Goal: Task Accomplishment & Management: Manage account settings

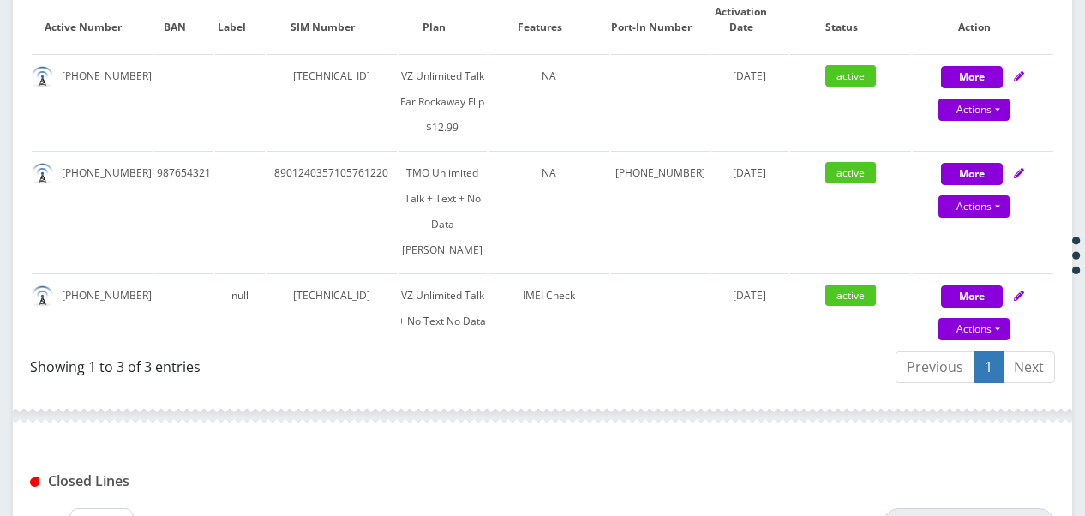
scroll to position [514, 0]
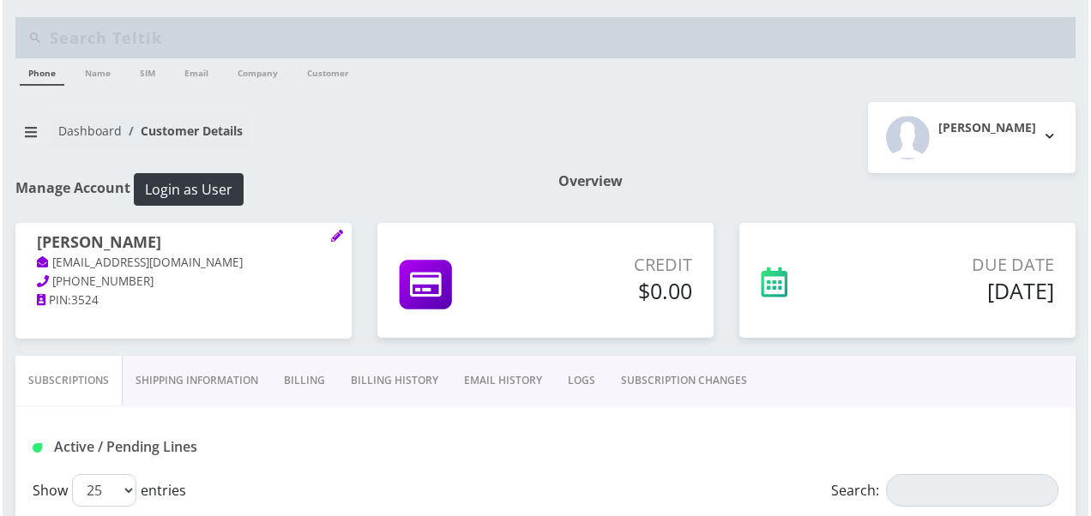
scroll to position [514, 0]
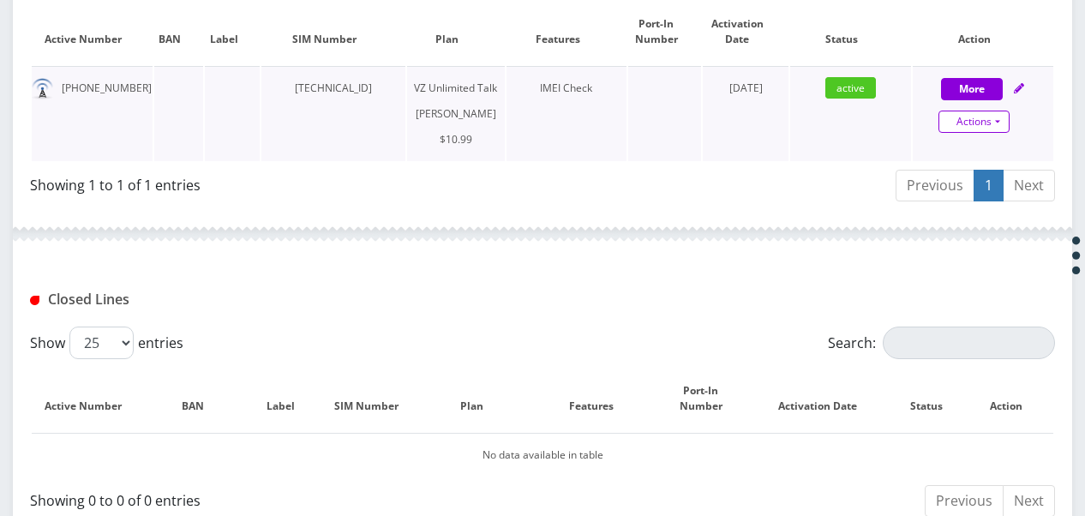
click at [987, 116] on link "Actions" at bounding box center [974, 122] width 71 height 22
select select "366"
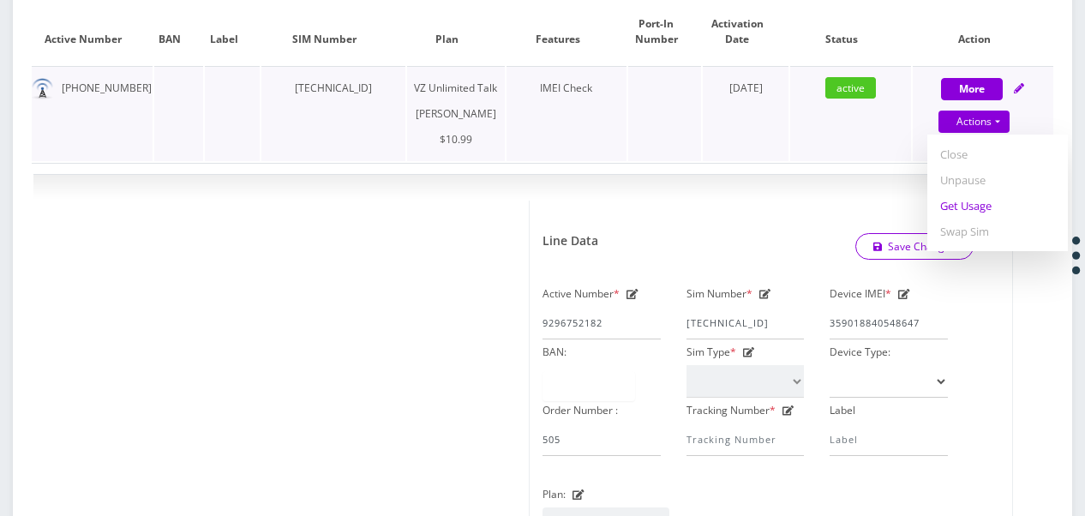
click at [971, 198] on link "Get Usage" at bounding box center [998, 206] width 141 height 26
select select "366"
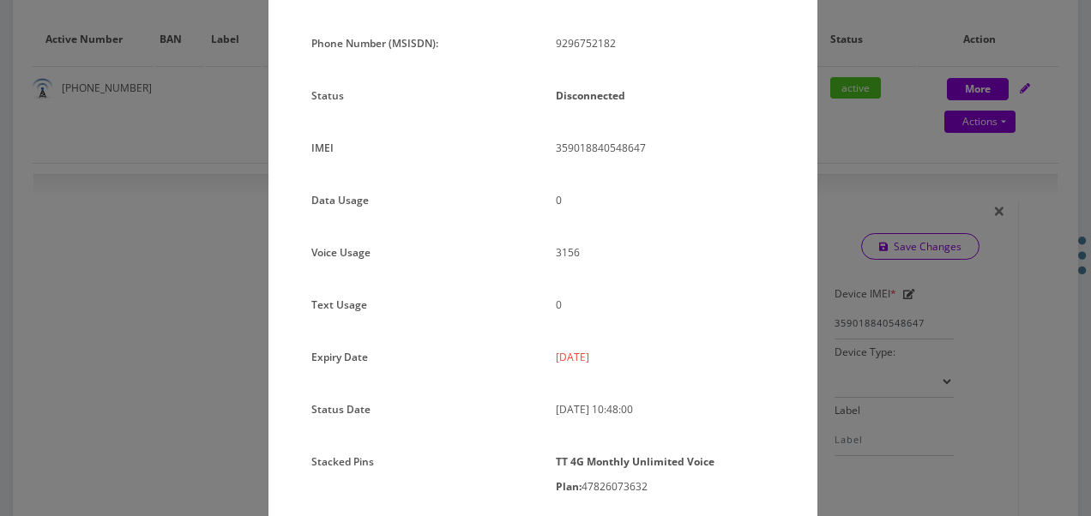
scroll to position [171, 0]
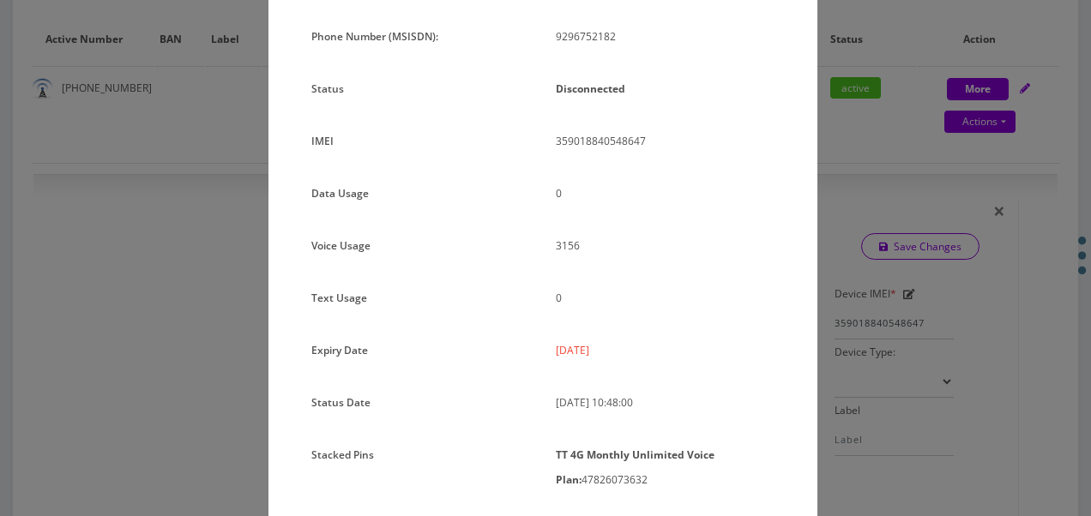
click at [873, 295] on div "× Subscription Info Plan Name TT 4G Monthly Unlimited Voice Plan Phone Number (…" at bounding box center [545, 258] width 1091 height 516
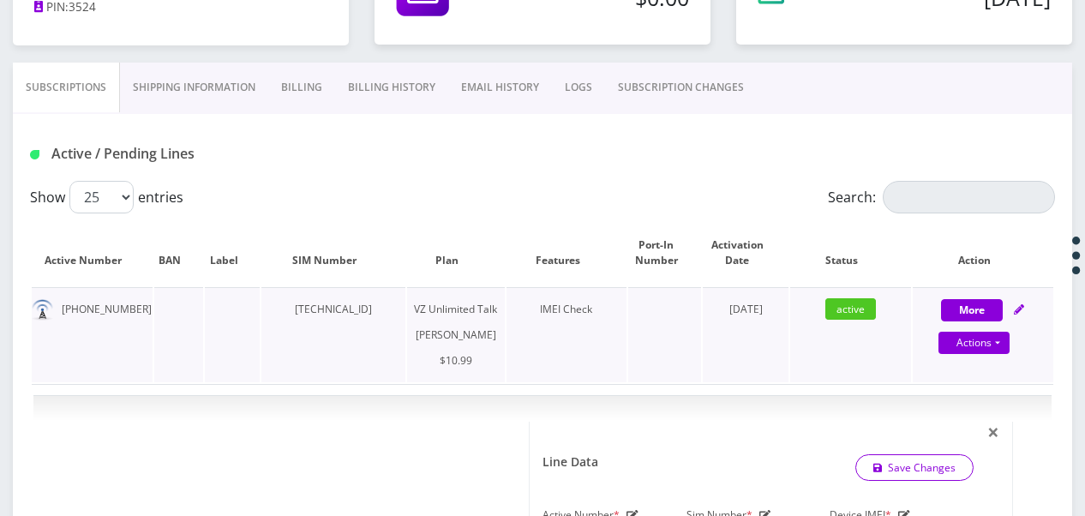
scroll to position [257, 0]
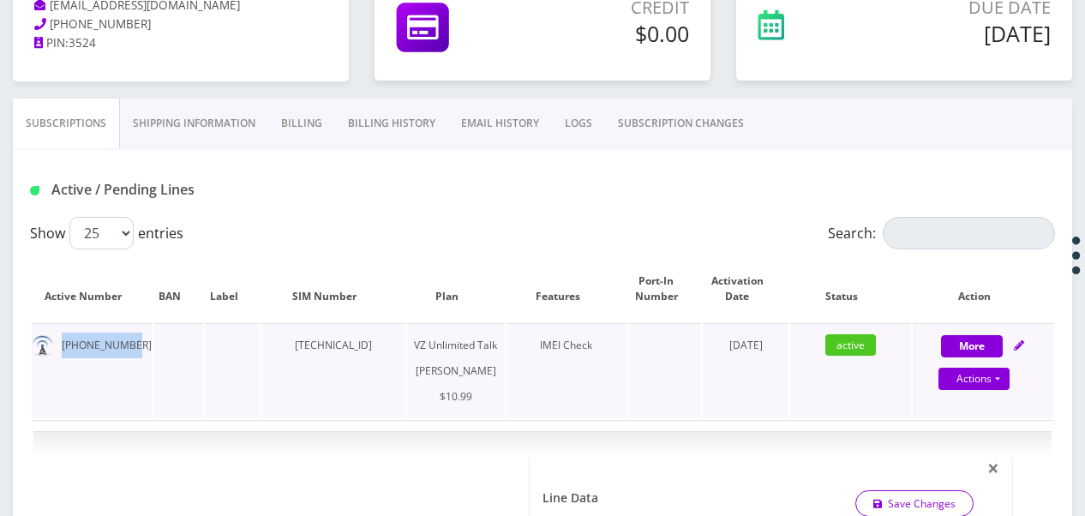
drag, startPoint x: 60, startPoint y: 345, endPoint x: 125, endPoint y: 347, distance: 65.2
click at [125, 347] on td "929-675-2182" at bounding box center [92, 370] width 121 height 95
copy td "929-675-2182"
click at [996, 376] on link "Actions" at bounding box center [974, 379] width 71 height 22
click at [974, 461] on link "Get Usage" at bounding box center [998, 463] width 141 height 26
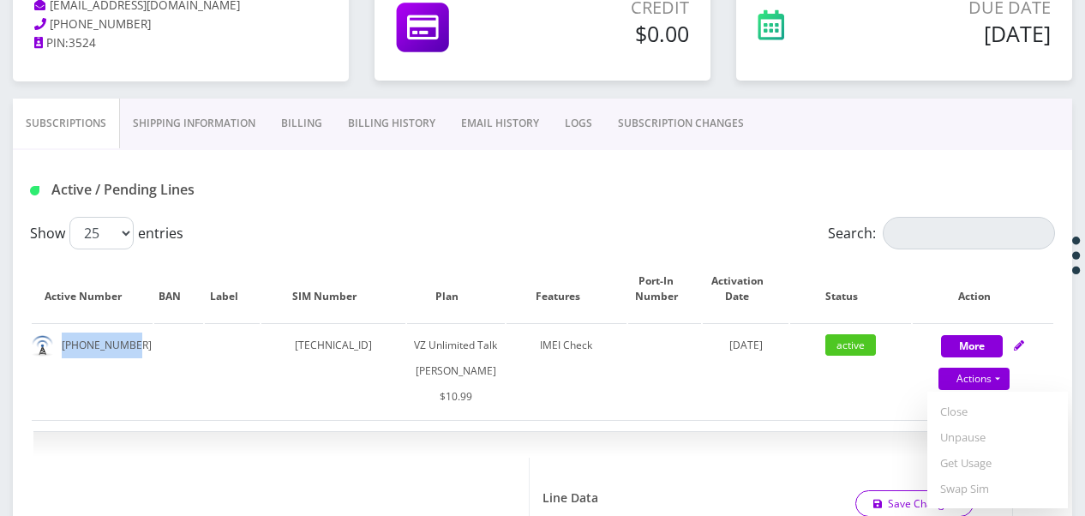
select select "366"
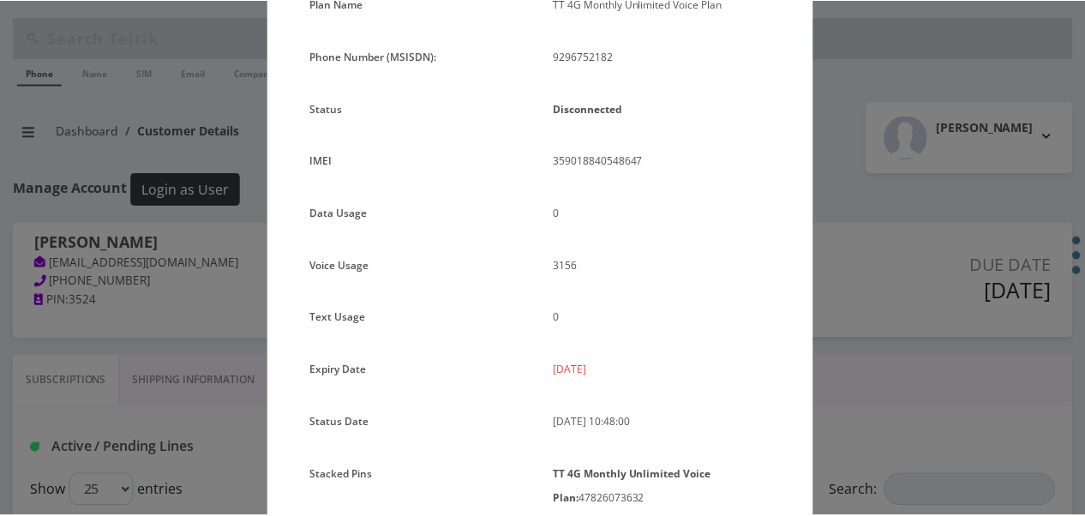
scroll to position [228, 0]
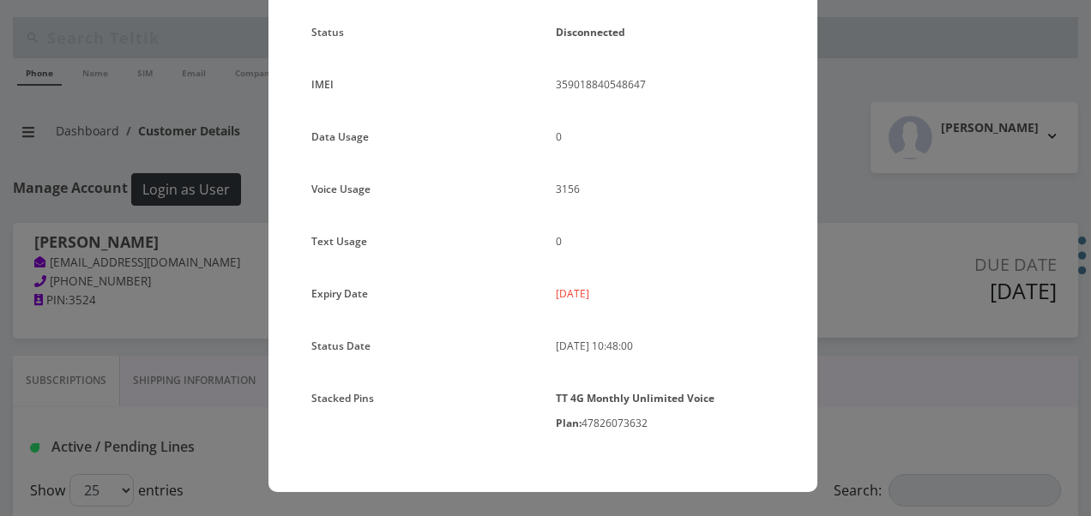
click at [865, 300] on div "× Subscription Info Plan Name TT 4G Monthly Unlimited Voice Plan Phone Number (…" at bounding box center [545, 258] width 1091 height 516
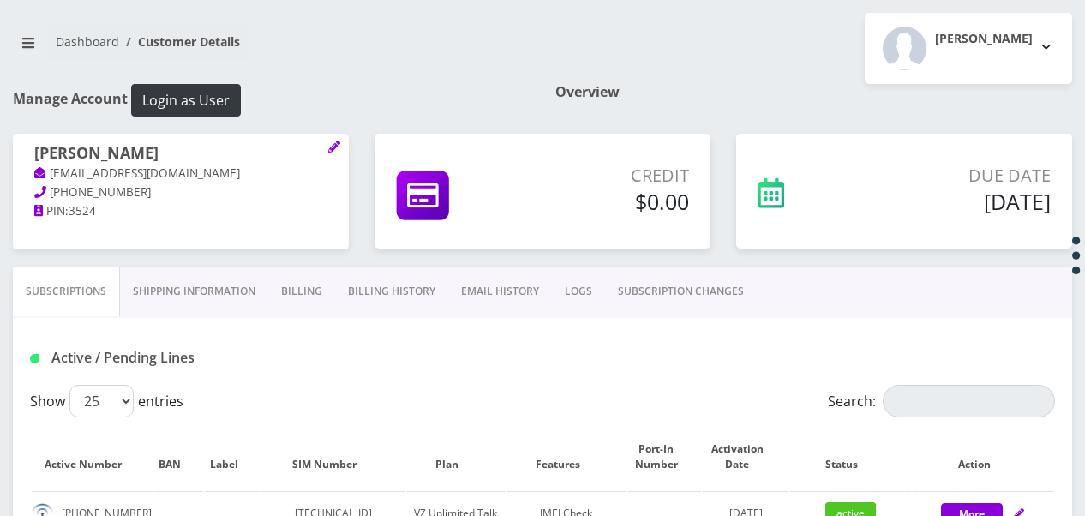
scroll to position [257, 0]
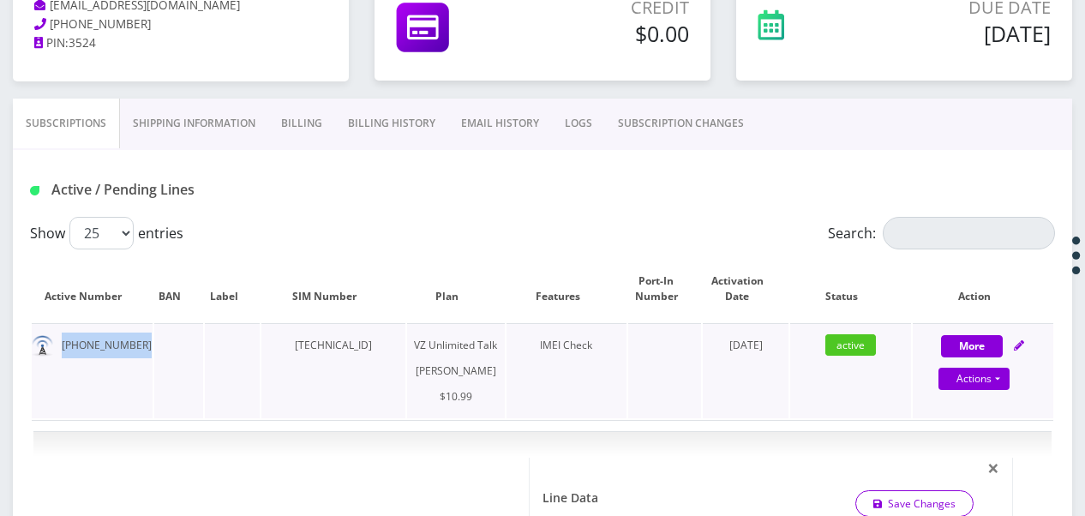
drag, startPoint x: 63, startPoint y: 347, endPoint x: 171, endPoint y: 346, distance: 108.9
click at [171, 346] on tr "929-675-2182 89148000010413035072 VZ Unlimited Talk BAIS YAAKOV $10.99 IMEI Che…" at bounding box center [543, 370] width 1022 height 95
drag, startPoint x: 171, startPoint y: 346, endPoint x: 103, endPoint y: 344, distance: 68.6
copy td "929-675-2182"
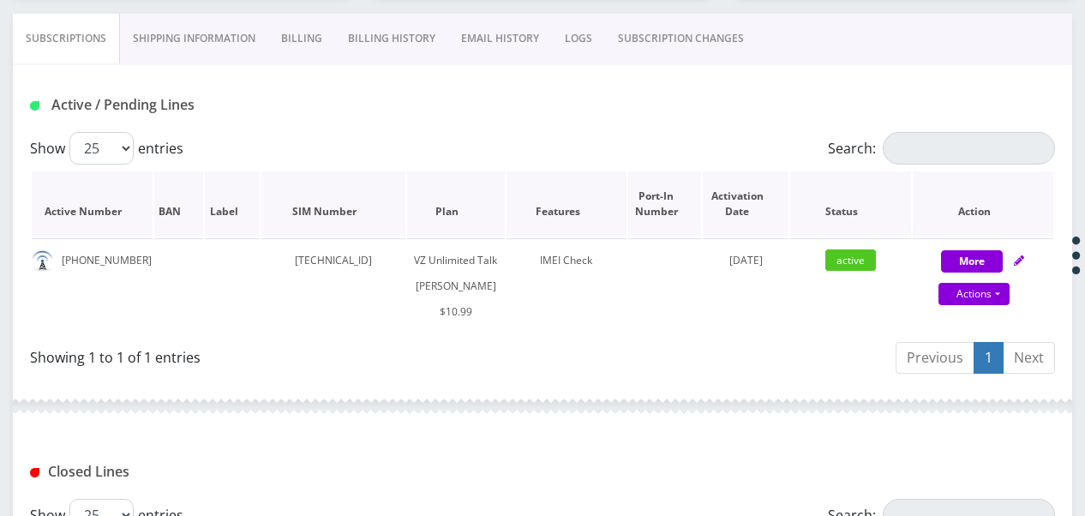
scroll to position [343, 0]
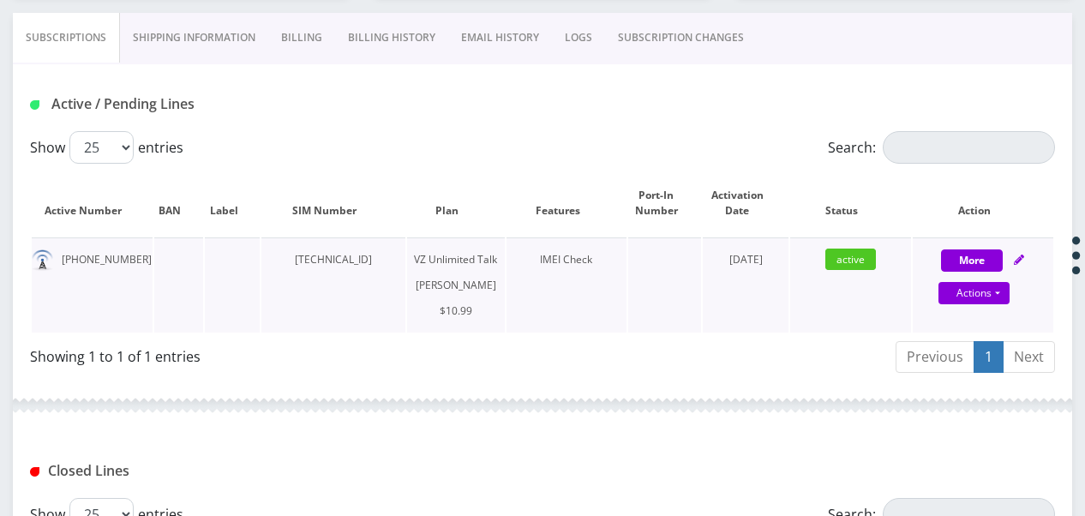
click at [1007, 309] on td "More Actions Suspend Close Unpause Get Usage Swap Sim Confirm" at bounding box center [983, 284] width 141 height 95
select select "366"
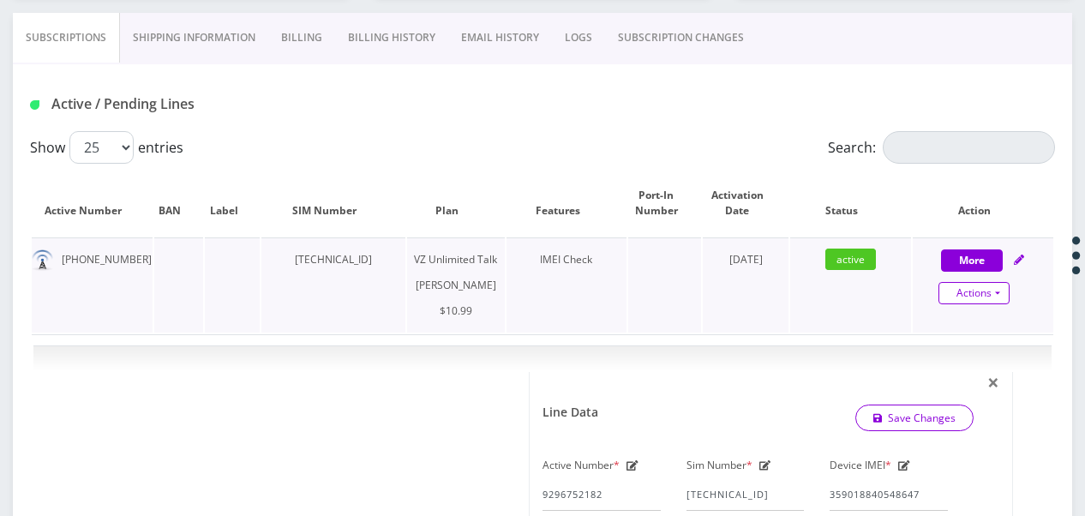
click at [1003, 302] on link "Actions" at bounding box center [974, 293] width 71 height 22
select select "366"
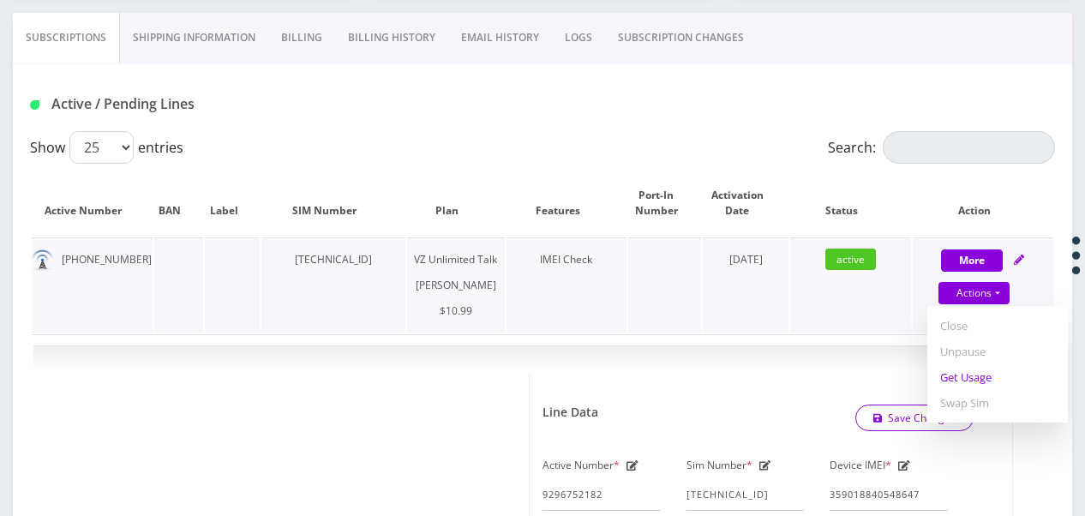
click at [972, 378] on link "Get Usage" at bounding box center [998, 377] width 141 height 26
select select "366"
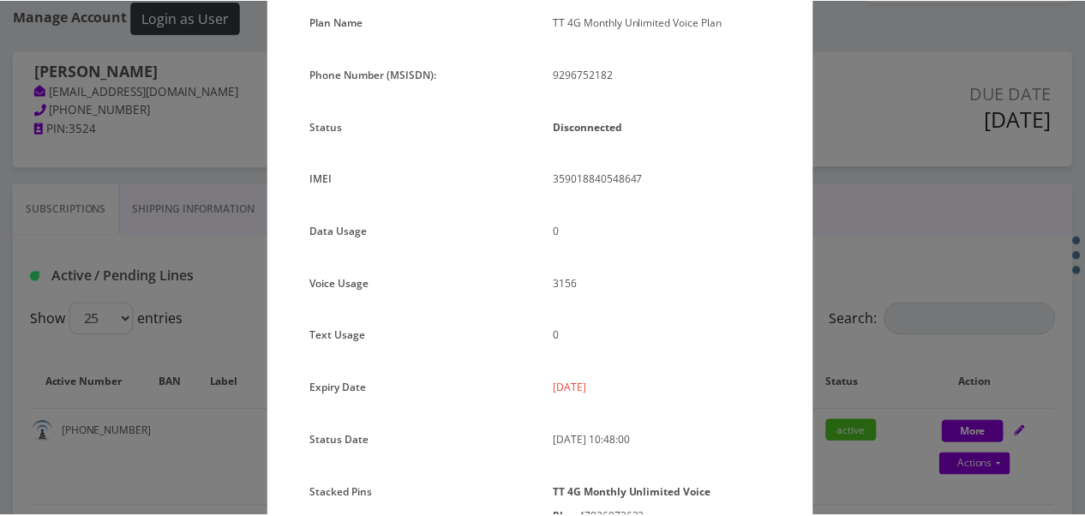
scroll to position [228, 0]
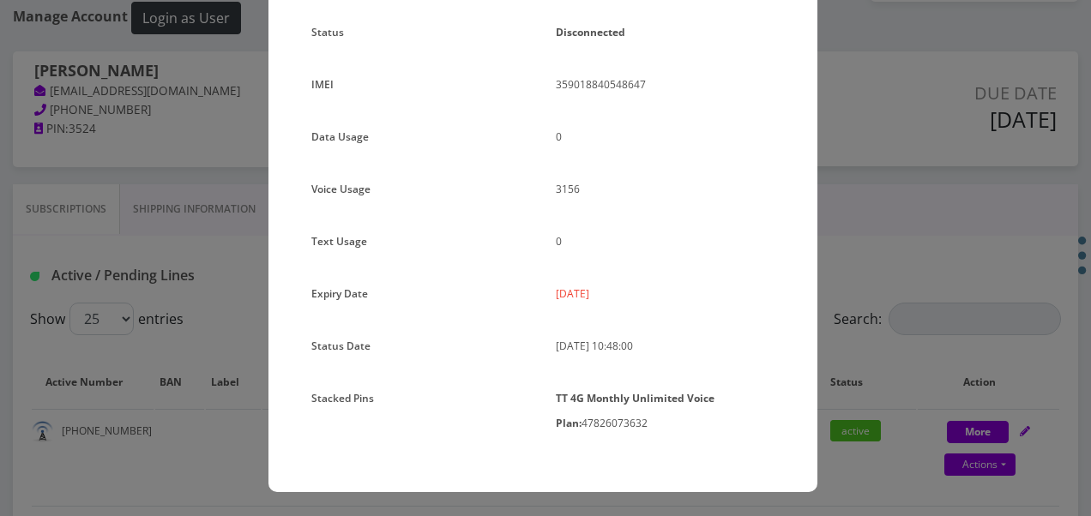
drag, startPoint x: 546, startPoint y: 299, endPoint x: 624, endPoint y: 298, distance: 78.0
click at [624, 298] on div "2025-09-16" at bounding box center [665, 300] width 244 height 39
drag, startPoint x: 624, startPoint y: 298, endPoint x: 598, endPoint y: 298, distance: 25.7
copy p "2025-09-16"
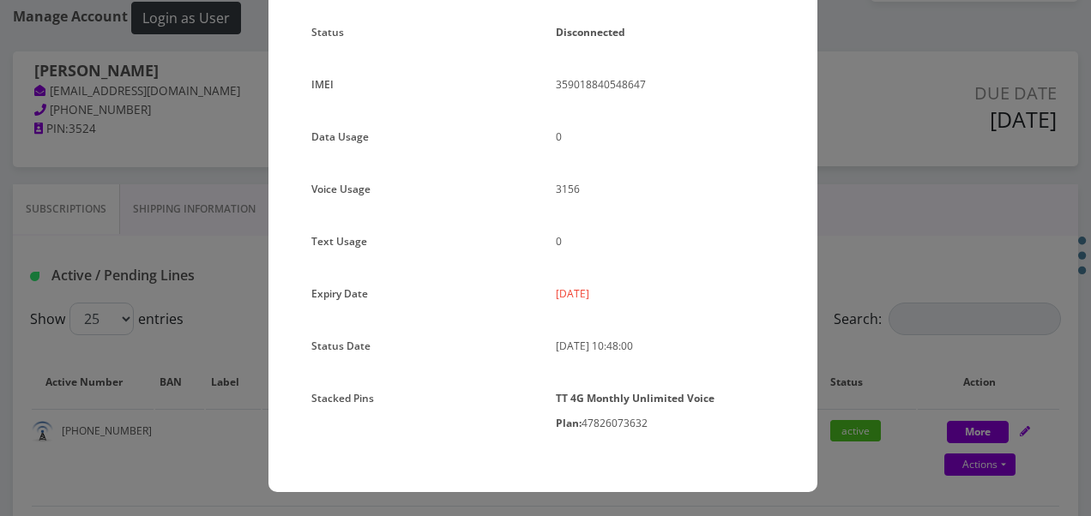
click at [171, 297] on div "× Subscription Info Plan Name TT 4G Monthly Unlimited Voice Plan Phone Number (…" at bounding box center [545, 258] width 1091 height 516
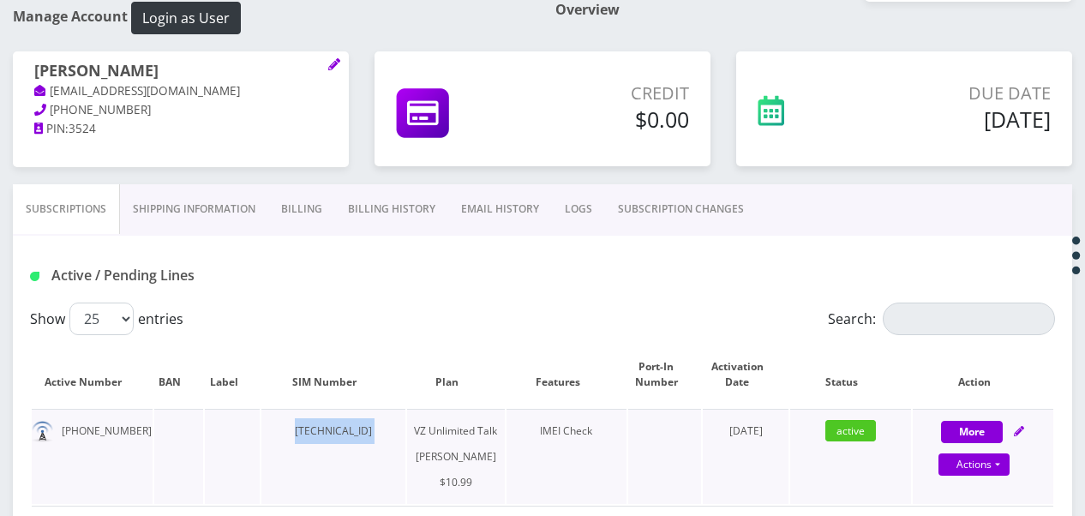
drag, startPoint x: 288, startPoint y: 434, endPoint x: 431, endPoint y: 442, distance: 143.4
click at [431, 442] on tr "929-675-2182 89148000010413035072 VZ Unlimited Talk BAIS YAAKOV $10.99 IMEI Che…" at bounding box center [543, 456] width 1022 height 95
drag, startPoint x: 431, startPoint y: 442, endPoint x: 339, endPoint y: 430, distance: 93.3
copy td "89148000010413035072"
drag, startPoint x: 61, startPoint y: 434, endPoint x: 134, endPoint y: 436, distance: 72.9
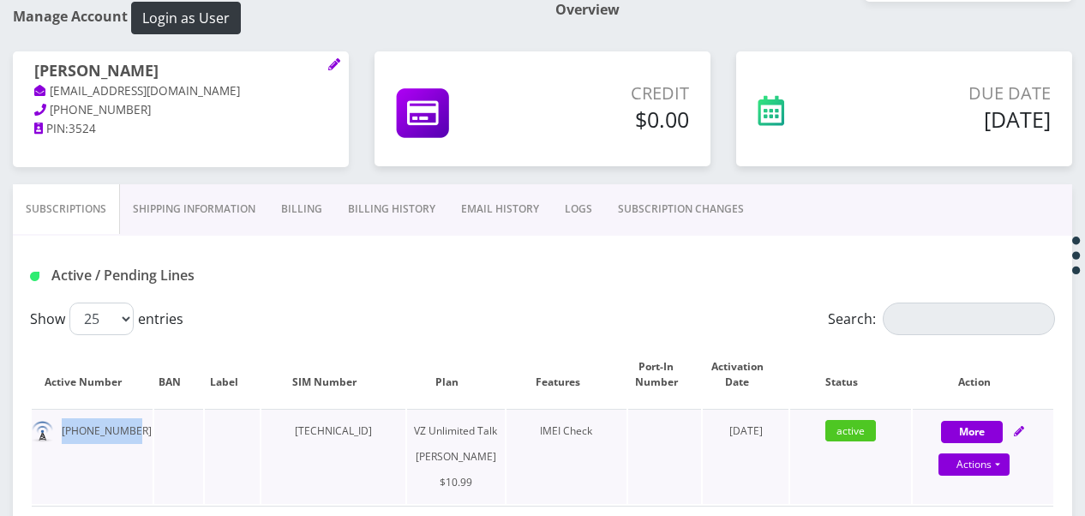
click at [134, 436] on td "929-675-2182" at bounding box center [92, 456] width 121 height 95
drag, startPoint x: 134, startPoint y: 436, endPoint x: 118, endPoint y: 431, distance: 16.0
copy td "929-675-2182"
drag, startPoint x: 31, startPoint y: 69, endPoint x: 156, endPoint y: 76, distance: 125.4
click at [156, 76] on div "Hadassah Klein tlieberman613+216513@gmail.com 718-759-8646 PIN: 3524" at bounding box center [181, 100] width 336 height 98
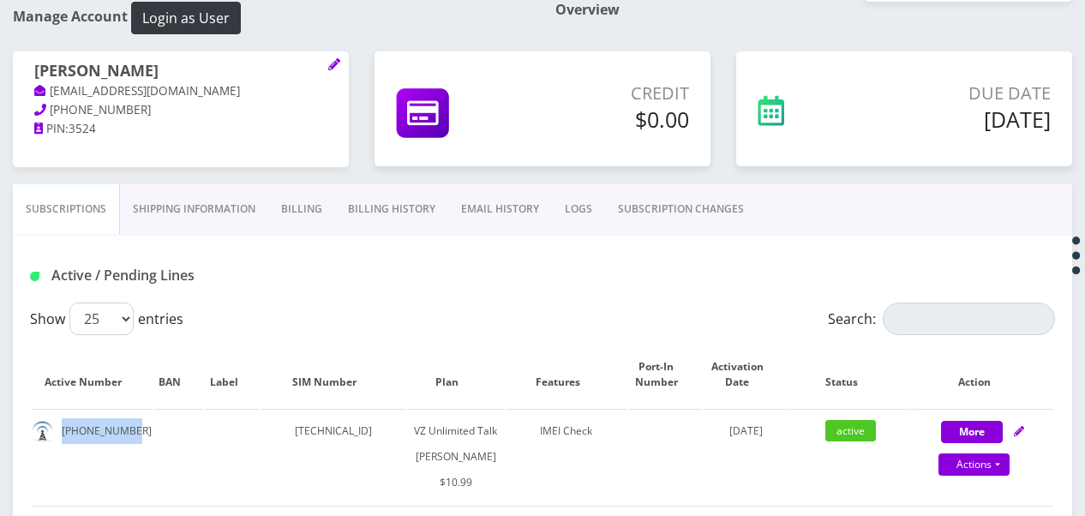
drag, startPoint x: 156, startPoint y: 76, endPoint x: 147, endPoint y: 72, distance: 9.6
copy h1 "Hadassah Klein"
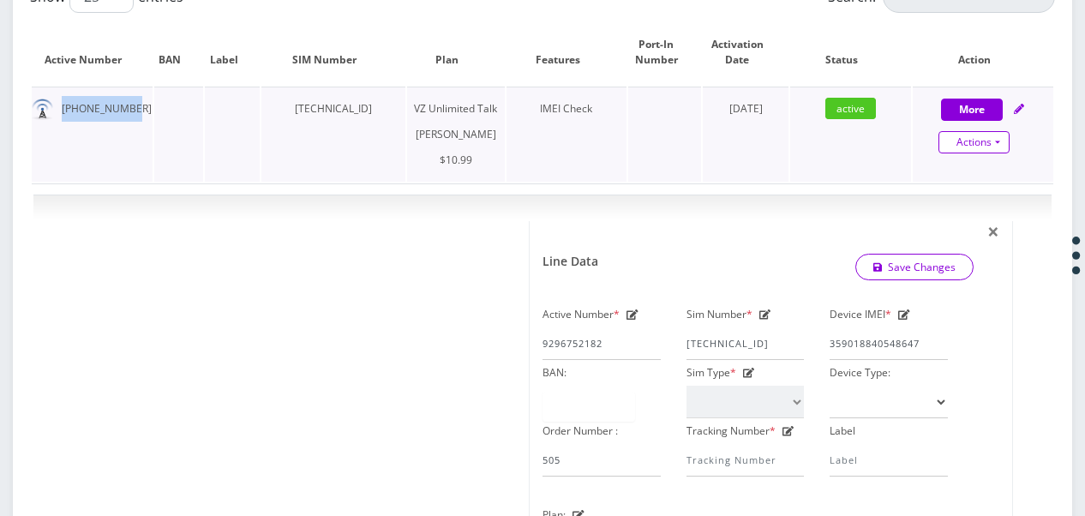
scroll to position [374, 0]
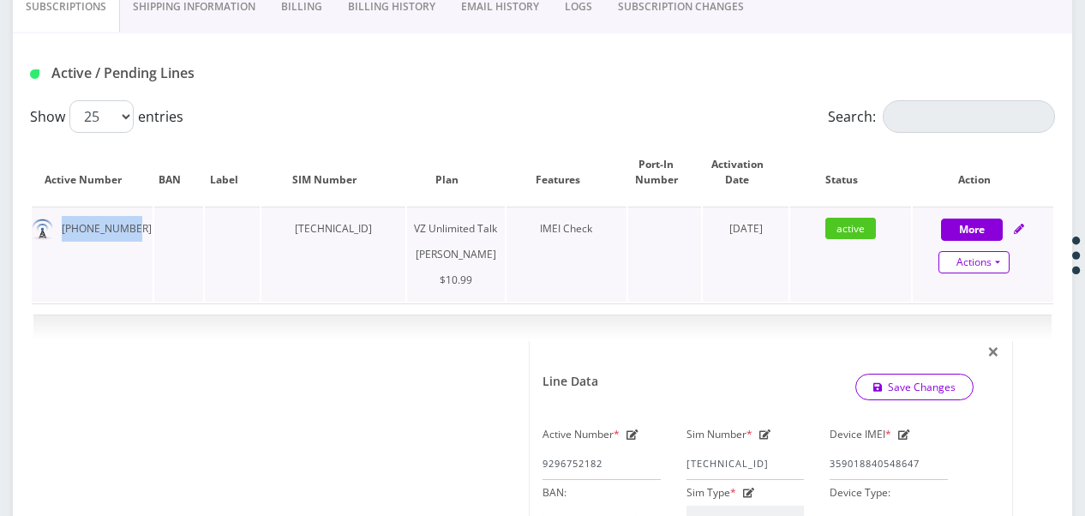
click at [996, 261] on link "Actions" at bounding box center [974, 262] width 71 height 22
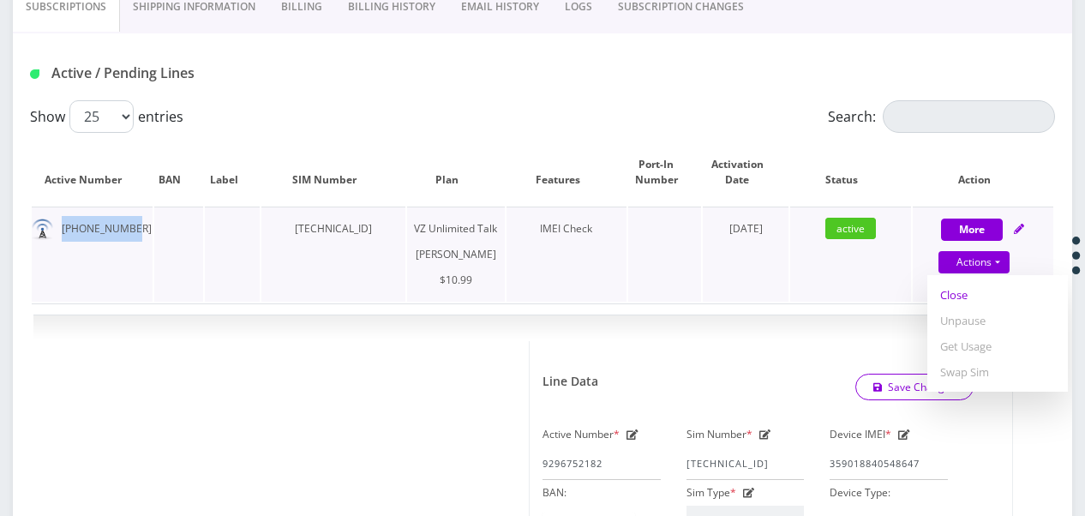
click at [971, 292] on link "Close" at bounding box center [998, 295] width 141 height 26
type input "09/16/2025"
select select "366"
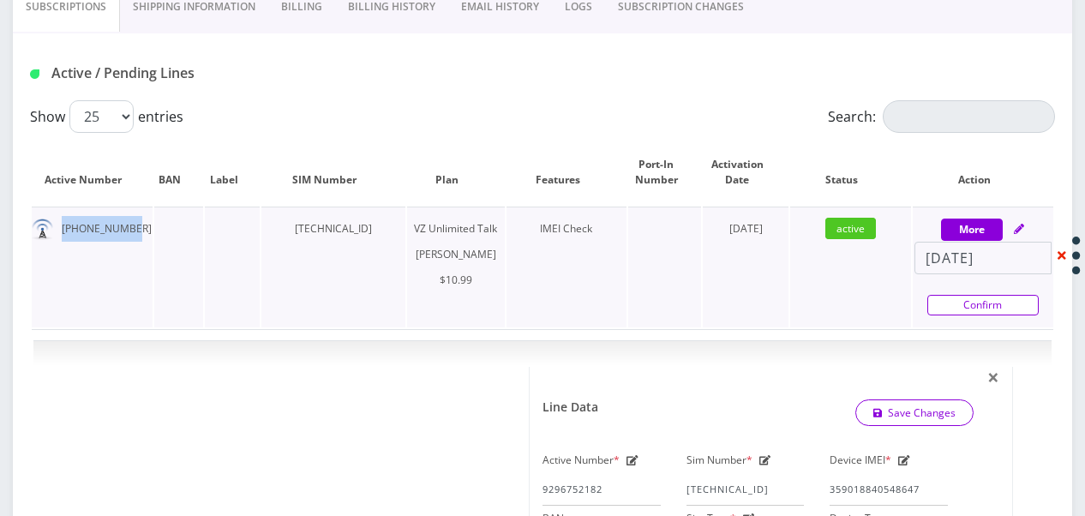
click at [969, 298] on link "Confirm" at bounding box center [983, 305] width 111 height 21
select select "366"
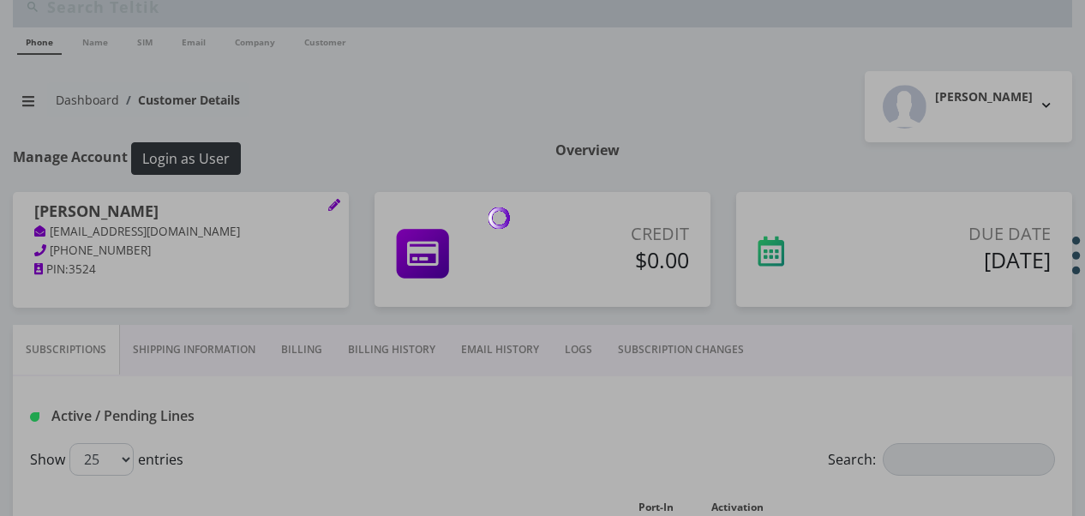
scroll to position [0, 0]
